Goal: Information Seeking & Learning: Learn about a topic

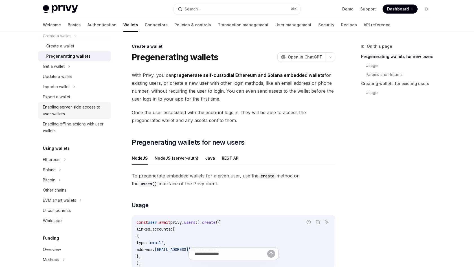
scroll to position [80, 0]
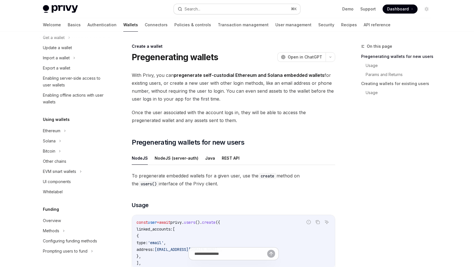
click at [253, 9] on button "Search... ⌘ K" at bounding box center [237, 9] width 126 height 10
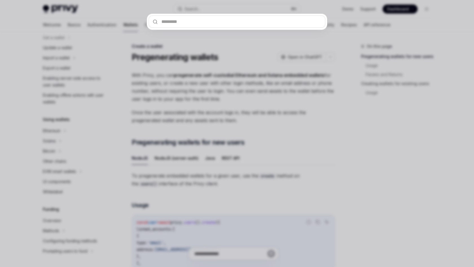
click at [112, 8] on div at bounding box center [237, 133] width 474 height 267
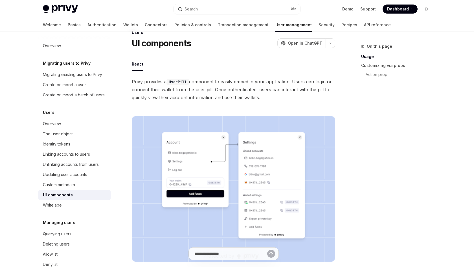
scroll to position [15, 0]
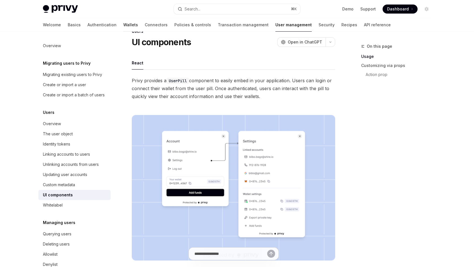
click at [123, 28] on link "Wallets" at bounding box center [130, 25] width 15 height 14
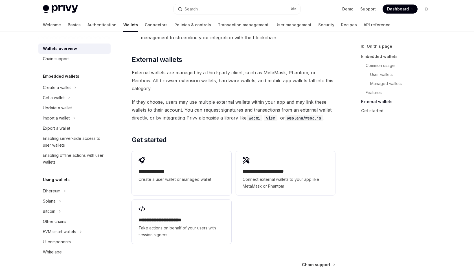
scroll to position [879, 0]
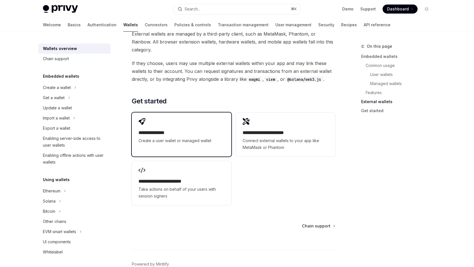
click at [173, 137] on span "Create a user wallet or managed wallet" at bounding box center [182, 140] width 86 height 7
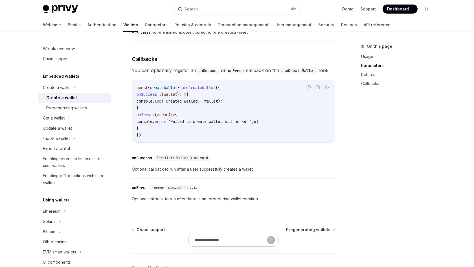
scroll to position [416, 0]
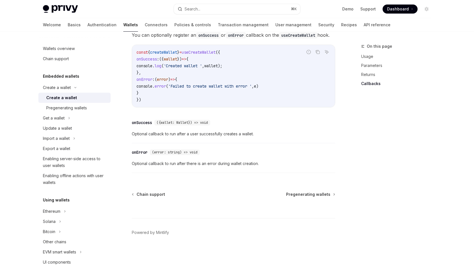
click at [71, 8] on img at bounding box center [60, 9] width 35 height 8
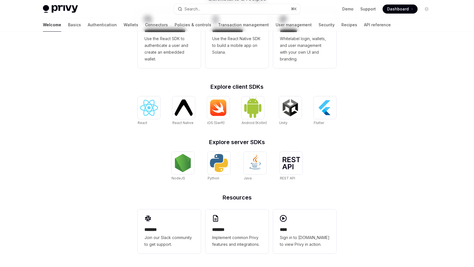
type textarea "*"
